Goal: Transaction & Acquisition: Obtain resource

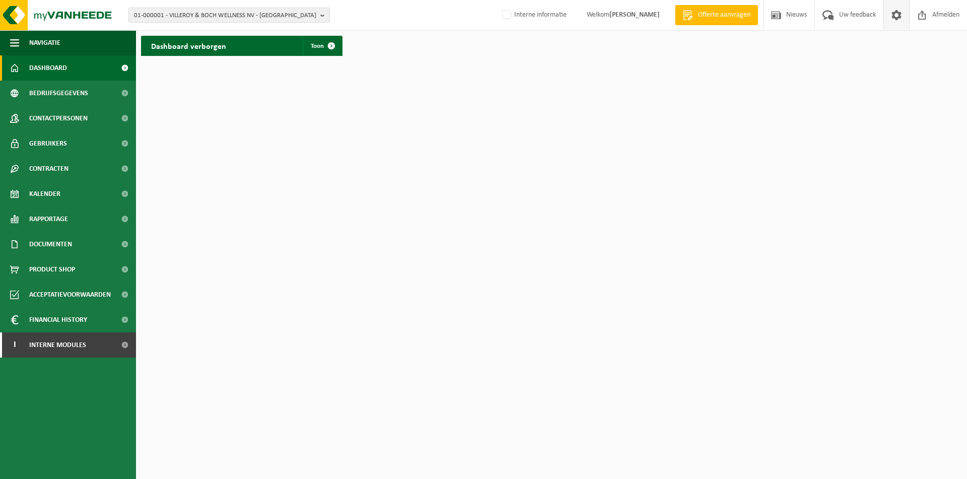
click at [891, 18] on span at bounding box center [896, 15] width 15 height 30
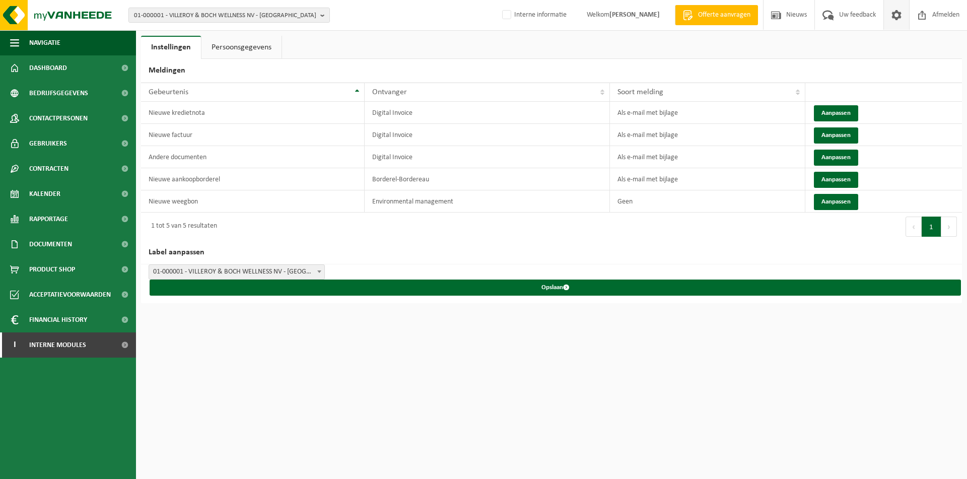
click at [240, 47] on link "Persoonsgegevens" at bounding box center [241, 47] width 80 height 23
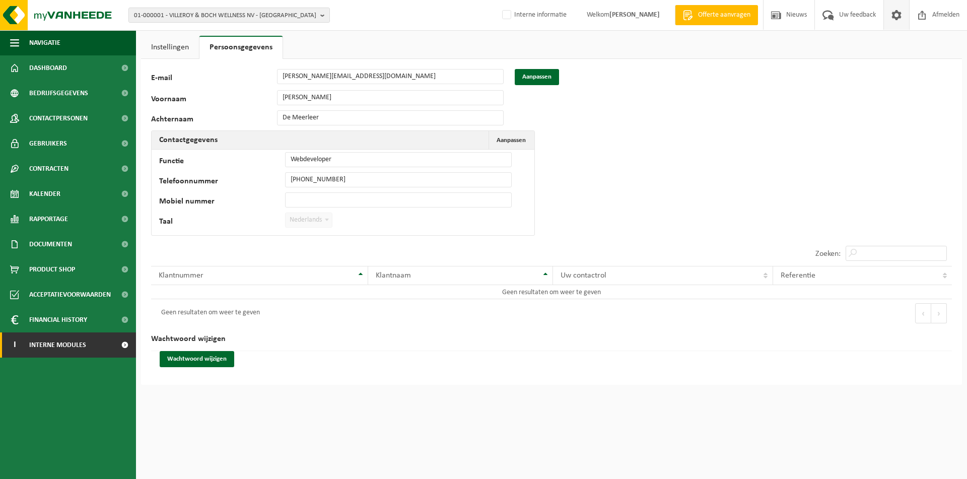
click at [60, 350] on span "Interne modules" at bounding box center [57, 344] width 57 height 25
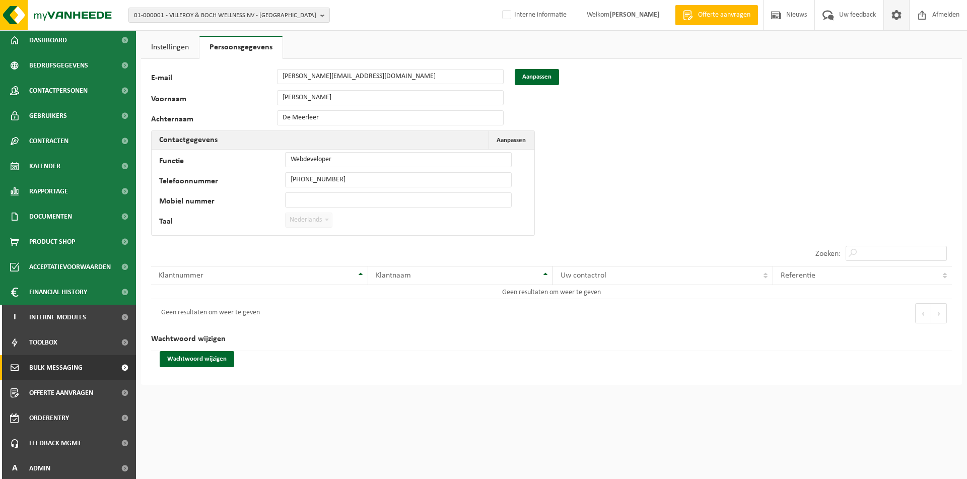
scroll to position [30, 0]
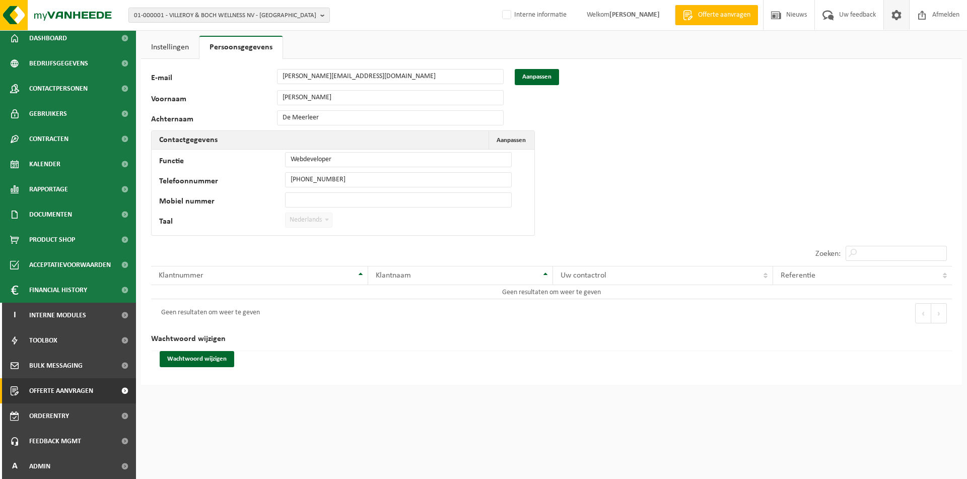
click at [68, 393] on span "Offerte aanvragen" at bounding box center [61, 390] width 64 height 25
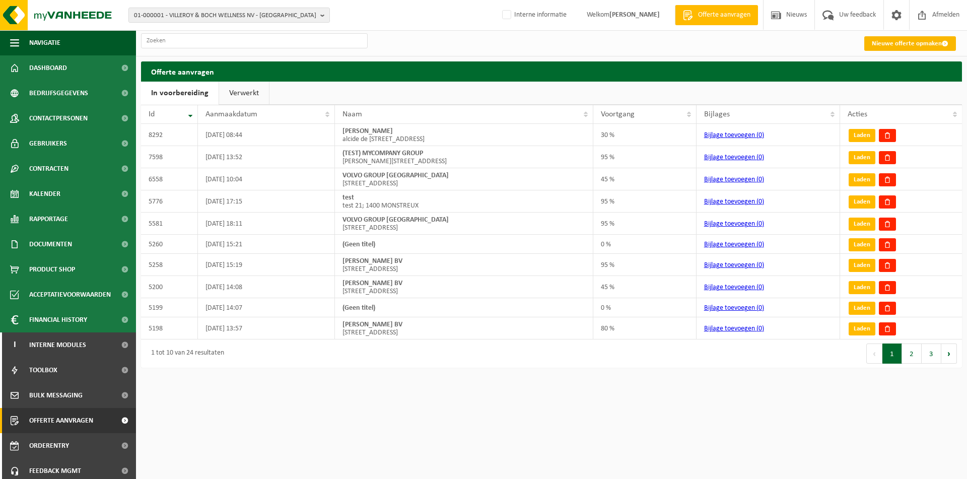
click at [897, 41] on link "Nieuwe offerte opmaken" at bounding box center [910, 43] width 92 height 15
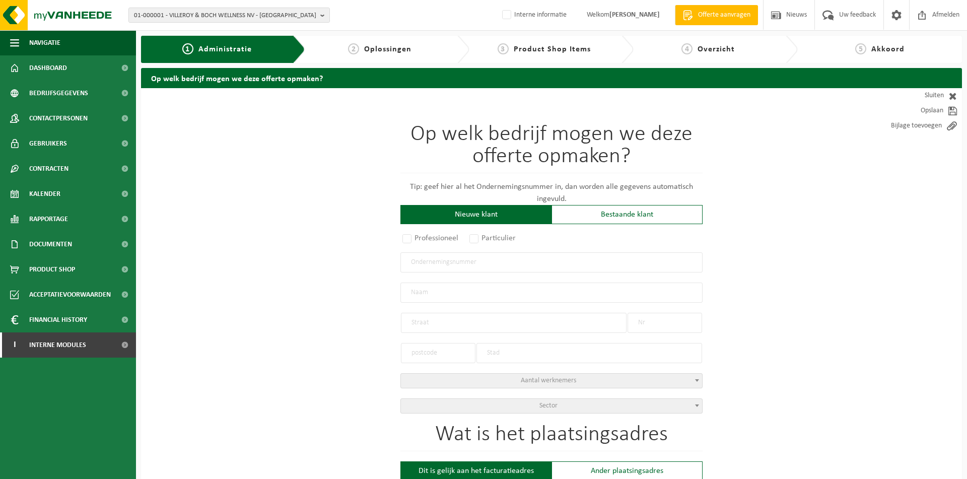
click at [436, 259] on input "text" at bounding box center [551, 262] width 302 height 20
click at [35, 348] on span "Interne modules" at bounding box center [57, 344] width 57 height 25
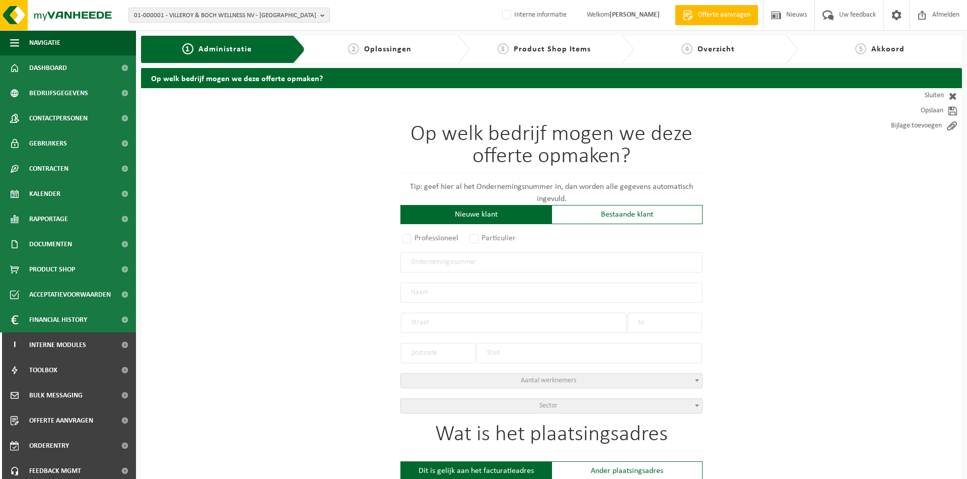
click at [425, 259] on input "text" at bounding box center [551, 262] width 302 height 20
